Goal: Task Accomplishment & Management: Manage account settings

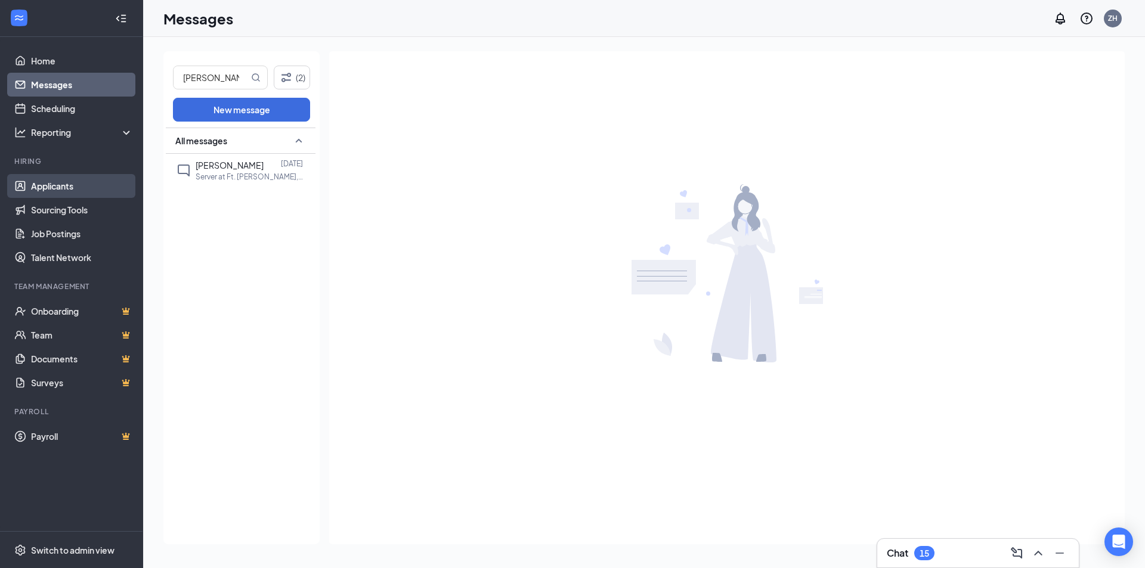
click at [71, 185] on link "Applicants" at bounding box center [82, 186] width 102 height 24
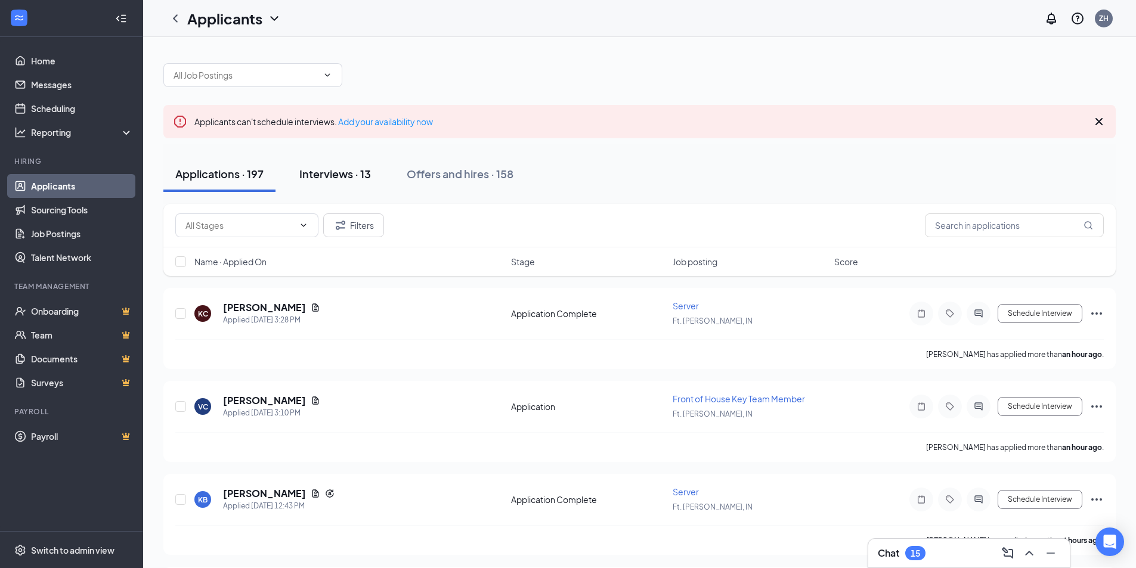
click at [340, 173] on div "Interviews · 13" at bounding box center [335, 173] width 72 height 15
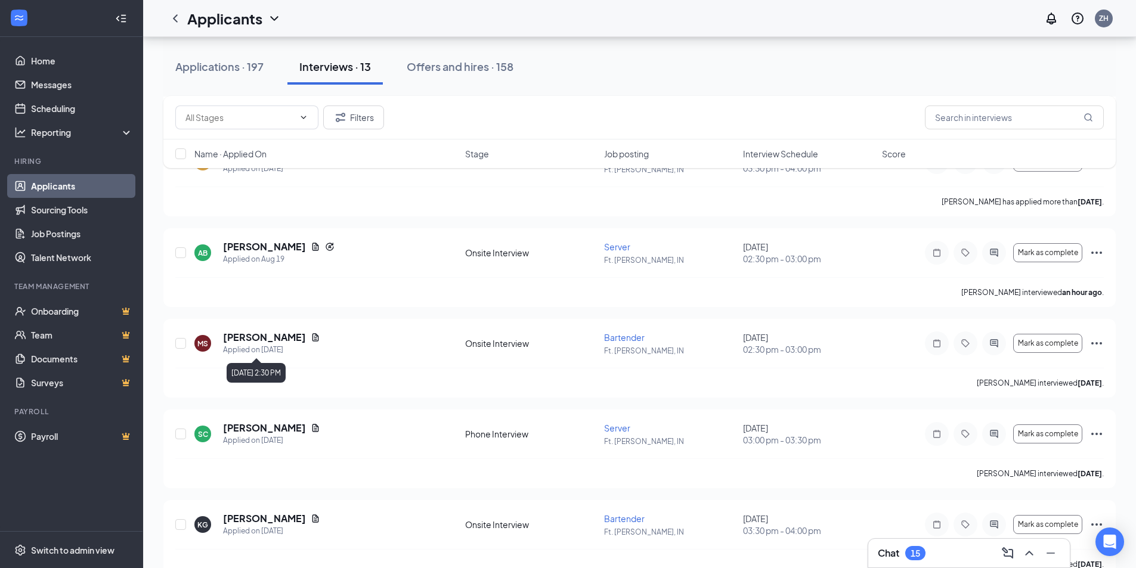
scroll to position [358, 0]
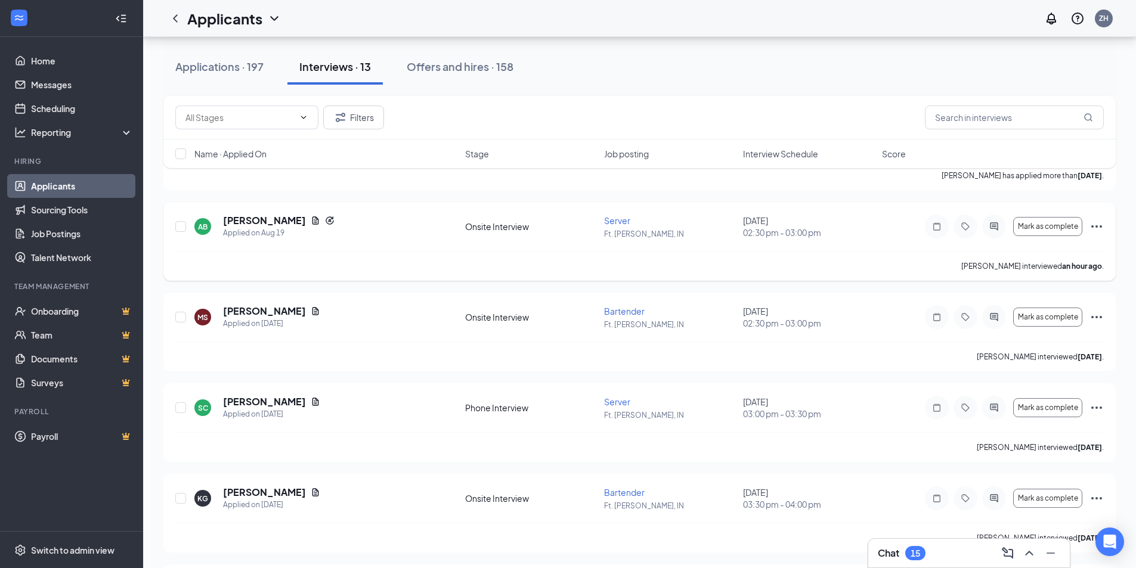
click at [1099, 225] on icon "Ellipses" at bounding box center [1096, 226] width 14 height 14
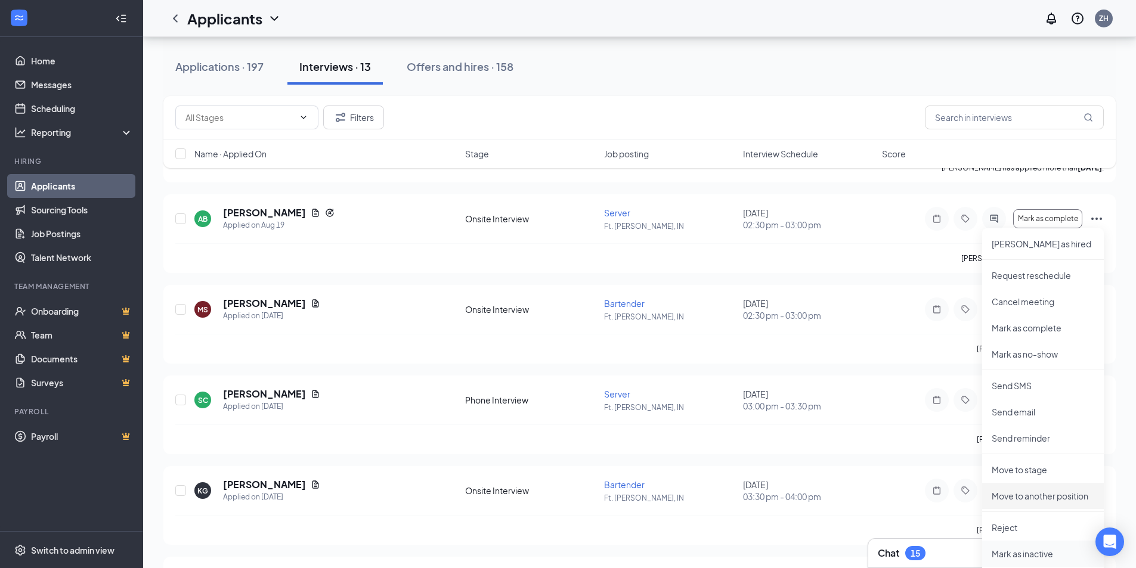
scroll to position [417, 0]
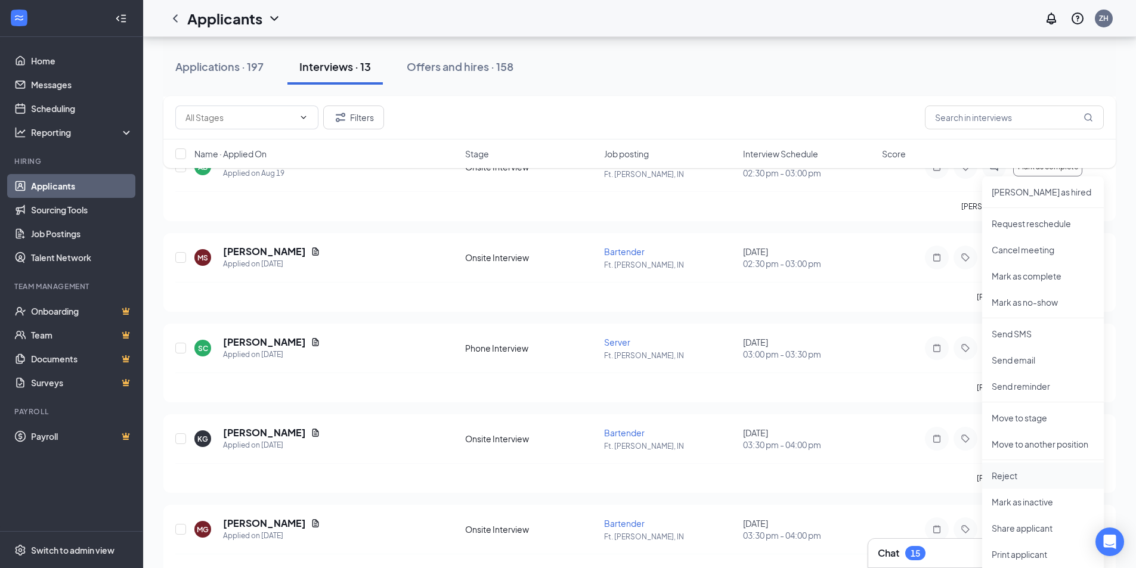
click at [1006, 473] on p "Reject" at bounding box center [1042, 476] width 103 height 12
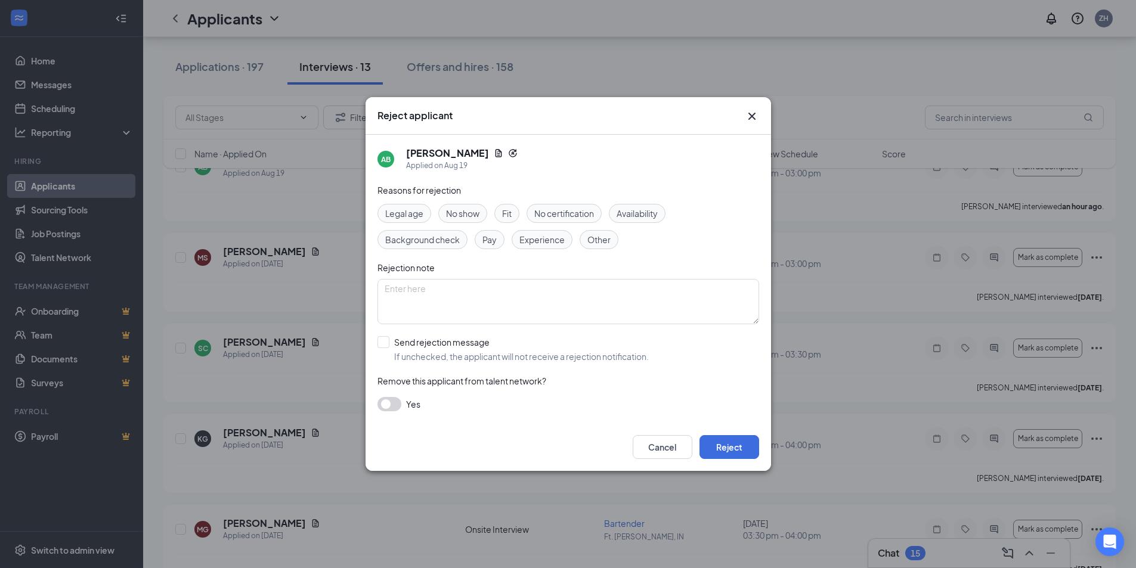
click at [458, 218] on span "No show" at bounding box center [462, 213] width 33 height 13
click at [734, 438] on button "Reject" at bounding box center [729, 447] width 60 height 24
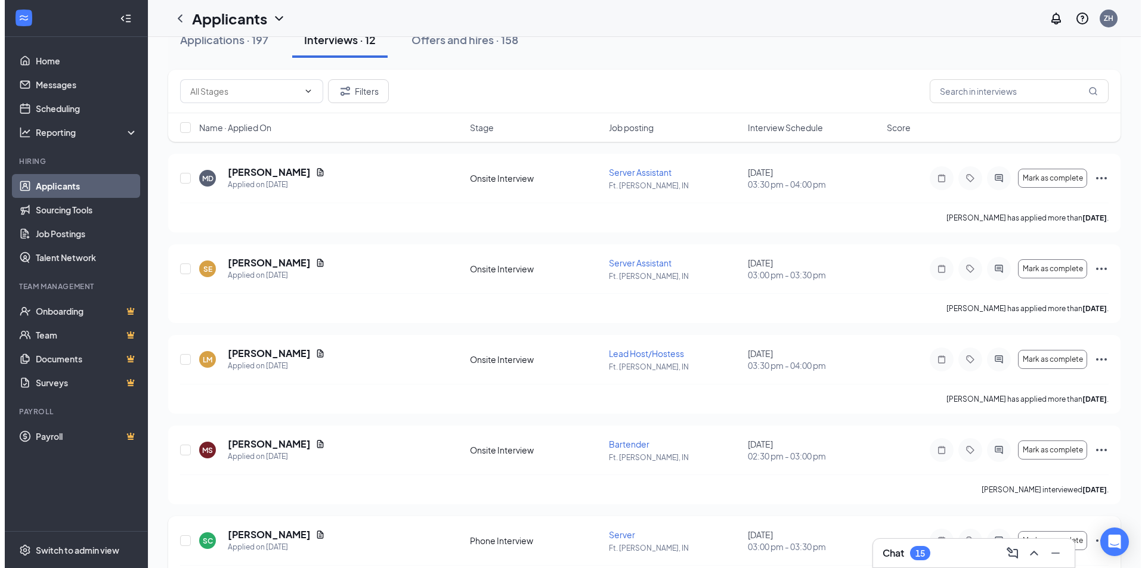
scroll to position [0, 0]
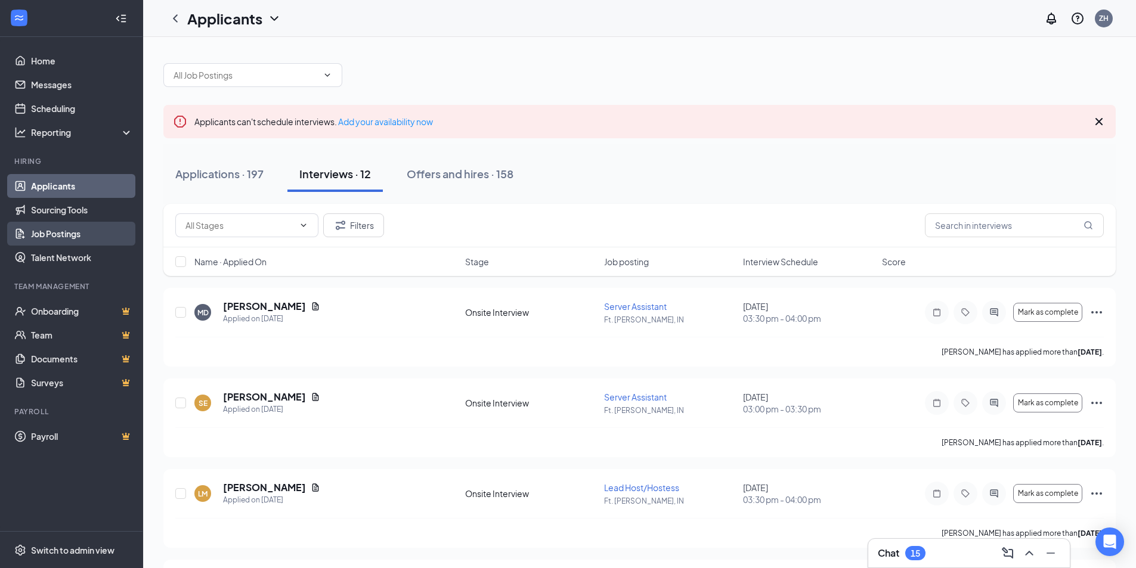
click at [73, 236] on link "Job Postings" at bounding box center [82, 234] width 102 height 24
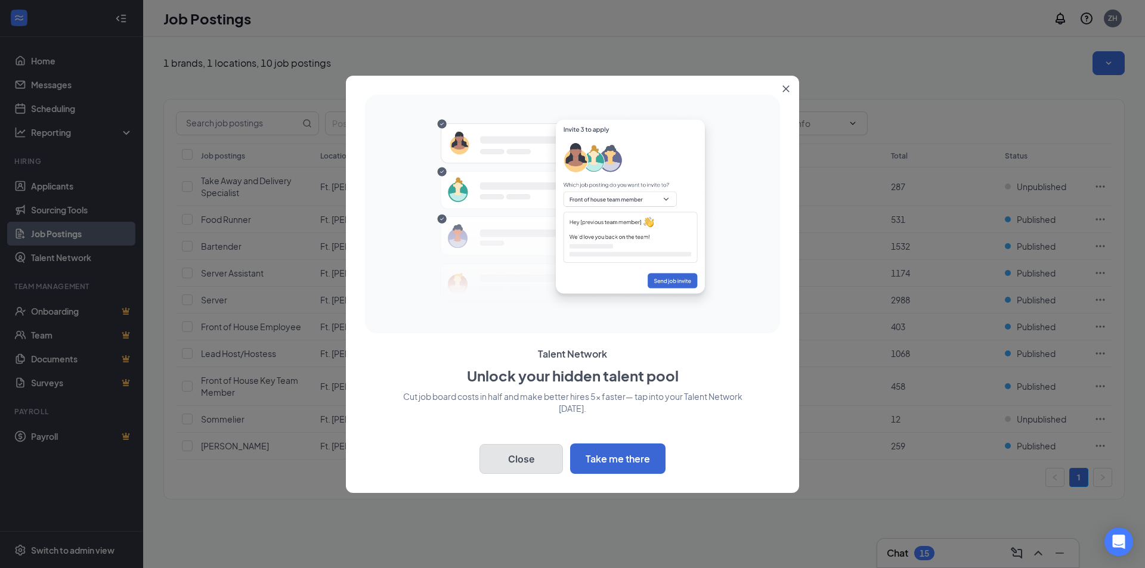
click at [519, 451] on button "Close" at bounding box center [520, 459] width 83 height 30
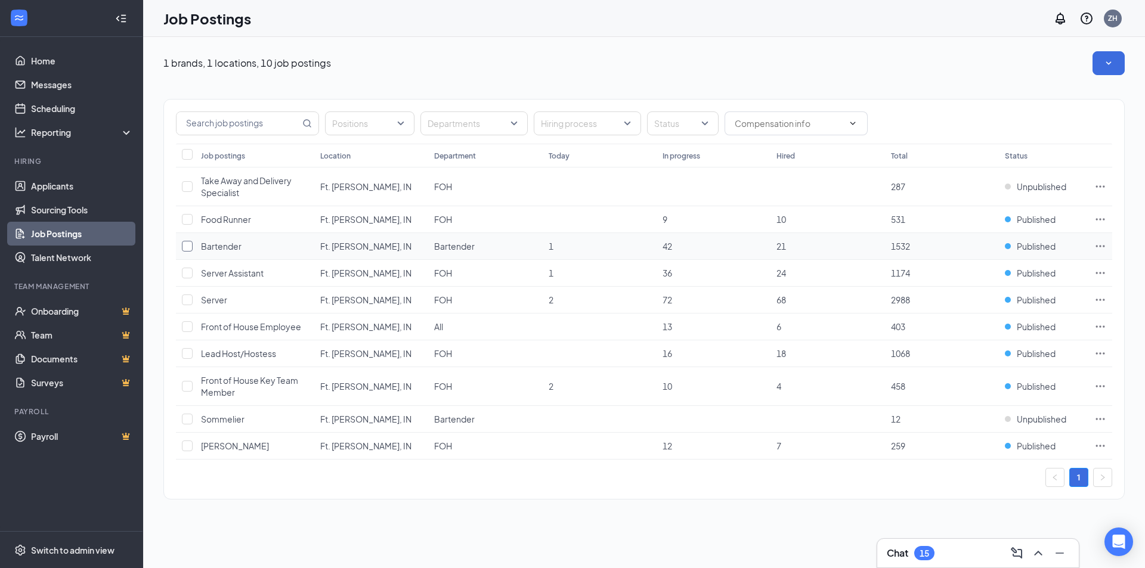
click at [186, 247] on input "checkbox" at bounding box center [187, 246] width 11 height 11
checkbox input "true"
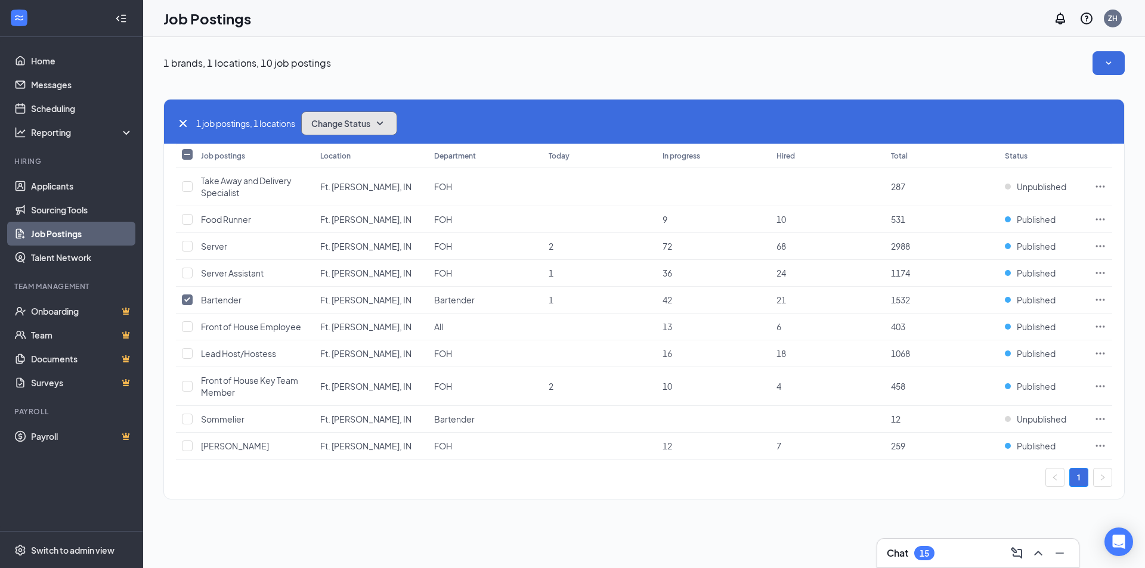
click at [358, 125] on span "Change Status" at bounding box center [340, 123] width 59 height 8
click at [354, 186] on div "Unpublish" at bounding box center [375, 182] width 143 height 26
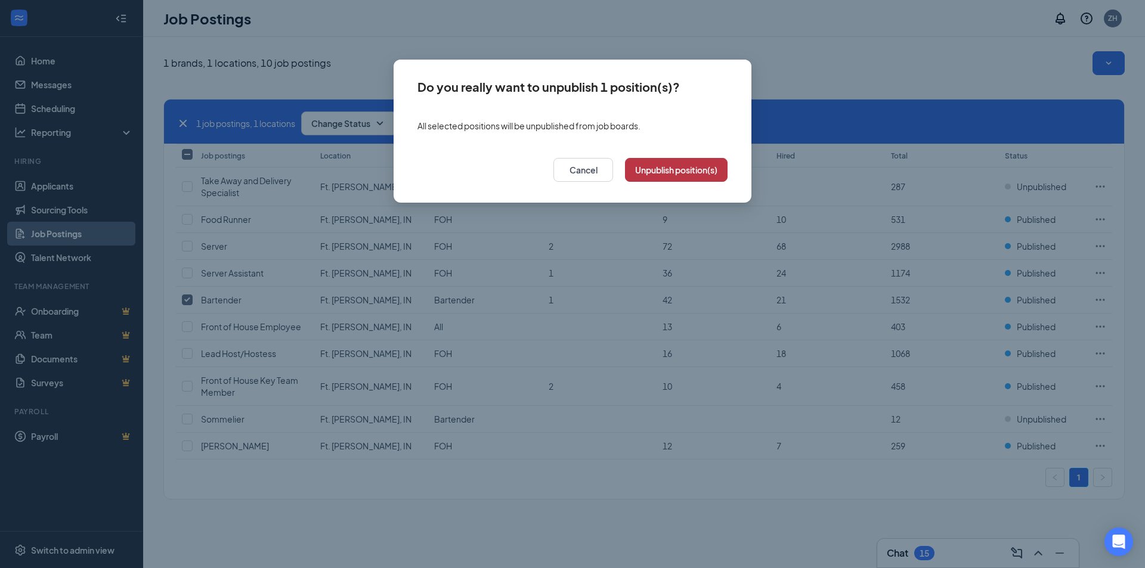
click at [684, 173] on button "Unpublish position(s)" at bounding box center [676, 170] width 103 height 24
